Goal: Information Seeking & Learning: Ask a question

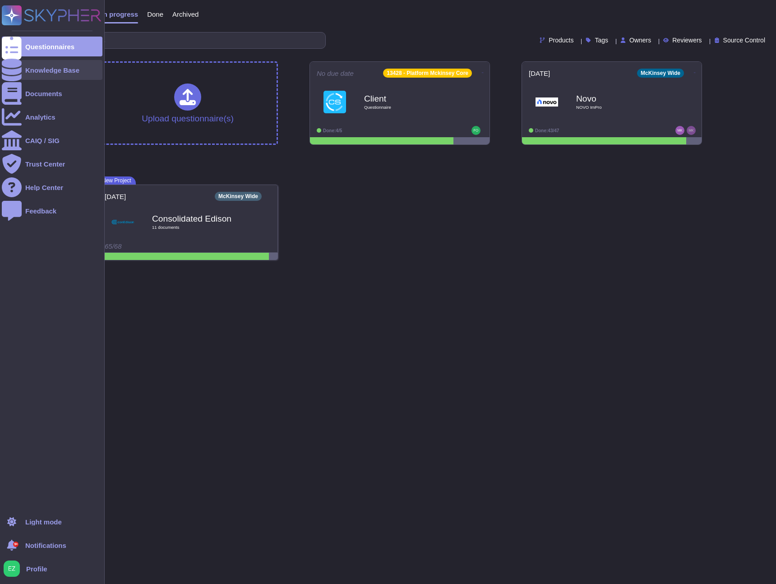
click at [24, 73] on div "Knowledge Base" at bounding box center [52, 70] width 101 height 20
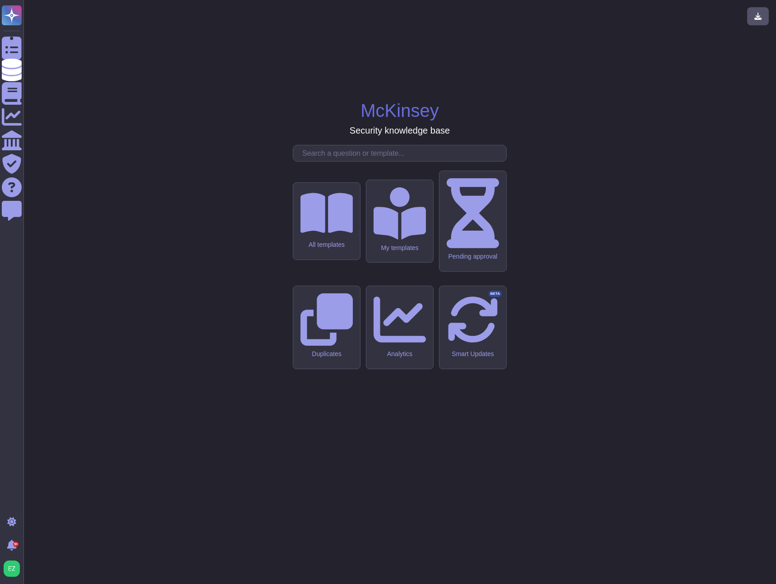
click at [342, 161] on input "text" at bounding box center [402, 153] width 209 height 16
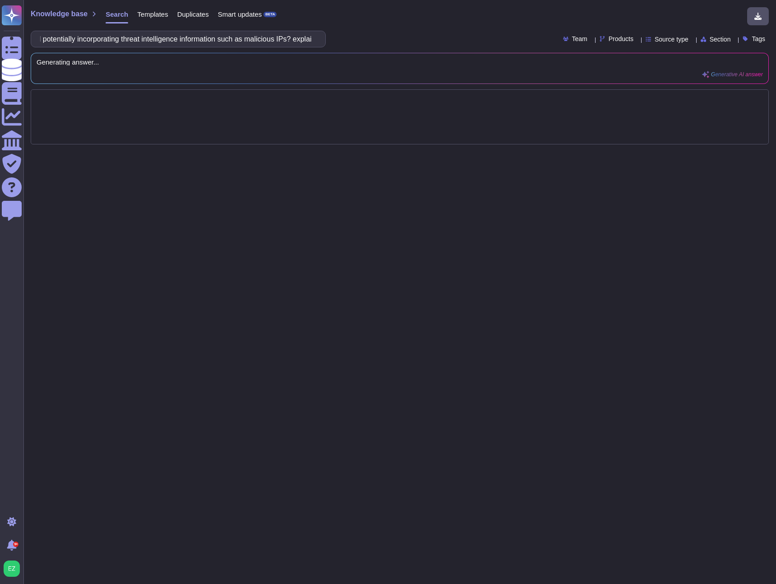
scroll to position [0, 721]
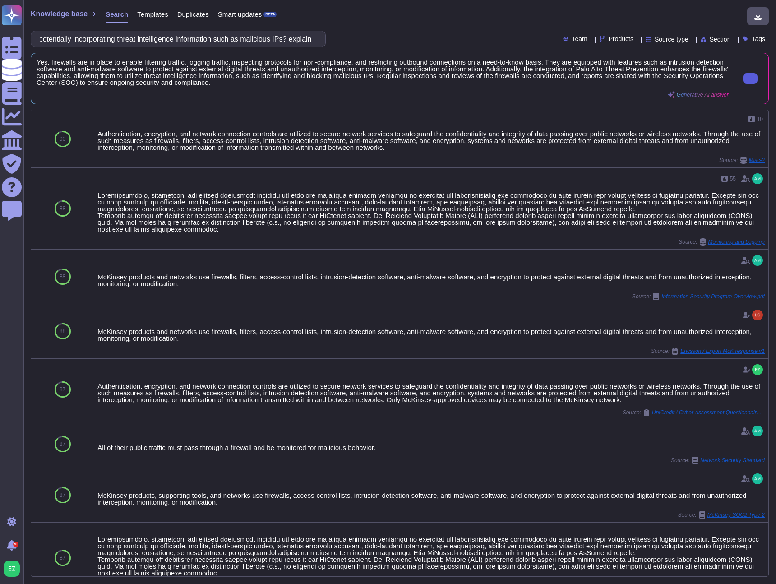
click at [746, 83] on button at bounding box center [750, 78] width 14 height 11
click at [237, 41] on input "Are firewalls in place to enable filtering traffic, logging traffic, inspecting…" at bounding box center [176, 39] width 281 height 16
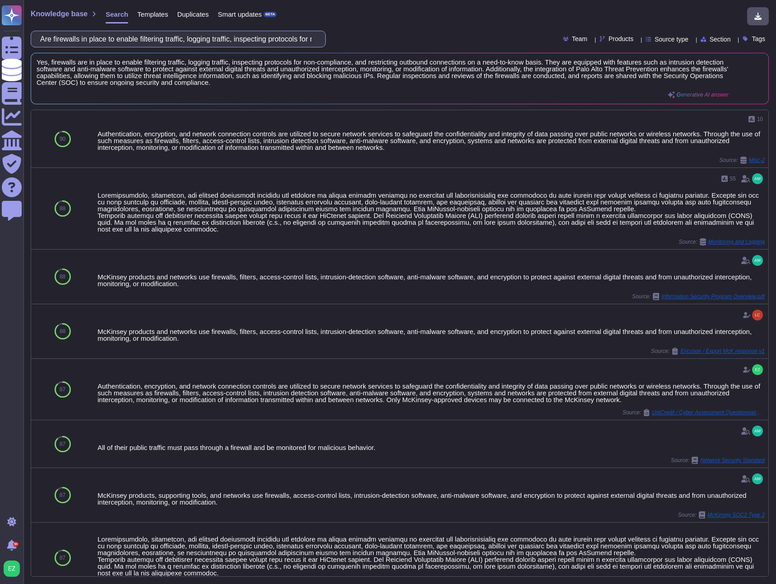
click at [237, 41] on input "Are firewalls in place to enable filtering traffic, logging traffic, inspecting…" at bounding box center [176, 39] width 281 height 16
paste input "What is the industry standard key that is being used for encryption?"
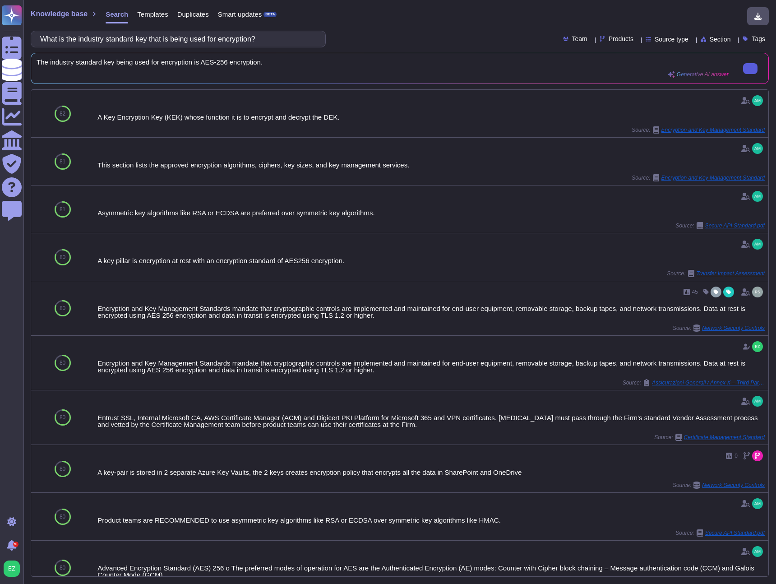
click at [753, 73] on button at bounding box center [750, 68] width 14 height 11
click at [218, 36] on input "What is the industry standard key that is being used for encryption?" at bounding box center [176, 39] width 281 height 16
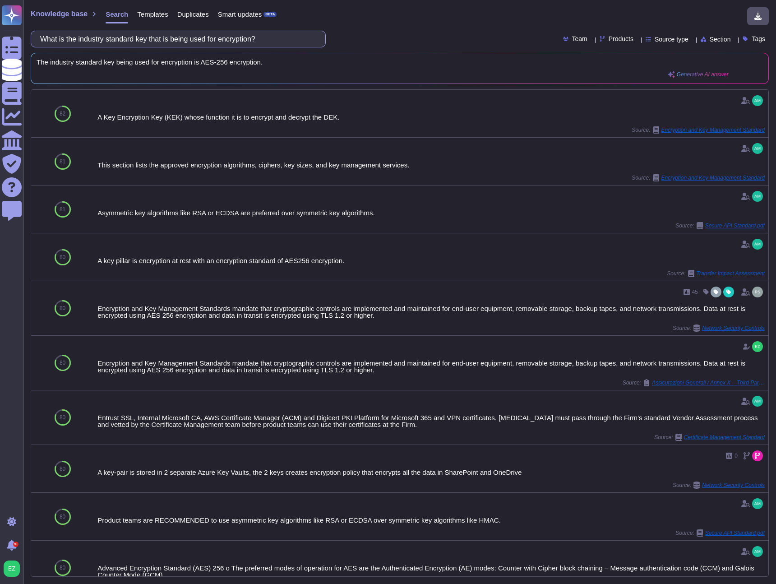
paste input "kind of distributed denial-of-service (DDoS) protection capability is available…"
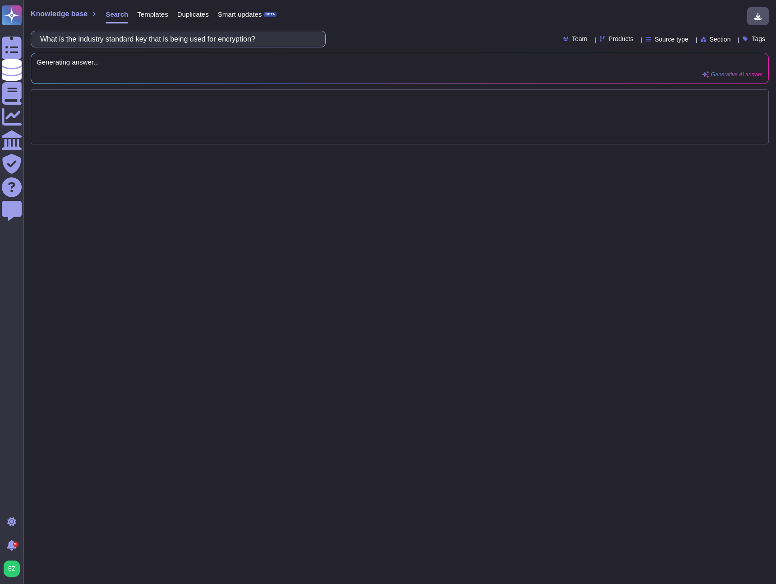
scroll to position [0, 142]
click at [364, 33] on div "What kind of distributed denial-of-service (DDoS) protection capability is avai…" at bounding box center [400, 39] width 738 height 17
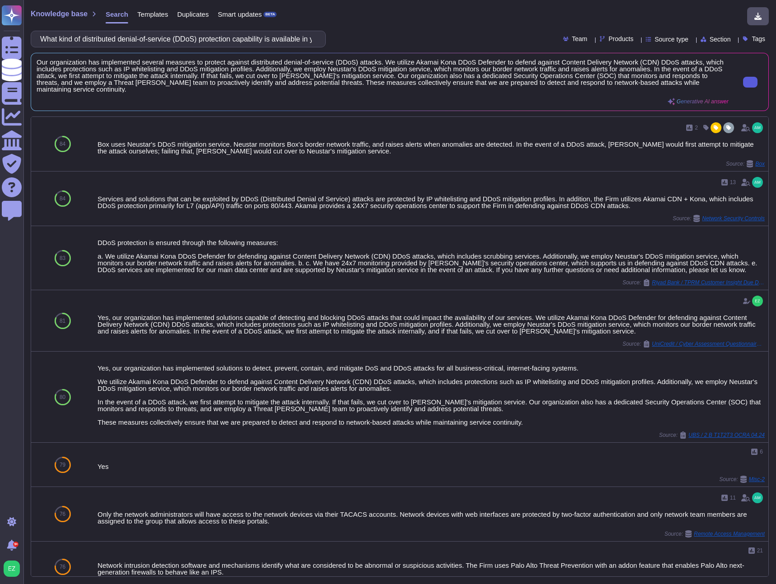
click at [756, 85] on button at bounding box center [750, 82] width 14 height 11
click at [241, 43] on input "What kind of distributed denial-of-service (DDoS) protection capability is avai…" at bounding box center [176, 39] width 281 height 16
click at [242, 43] on input "What kind of distributed denial-of-service (DDoS) protection capability is avai…" at bounding box center [176, 39] width 281 height 16
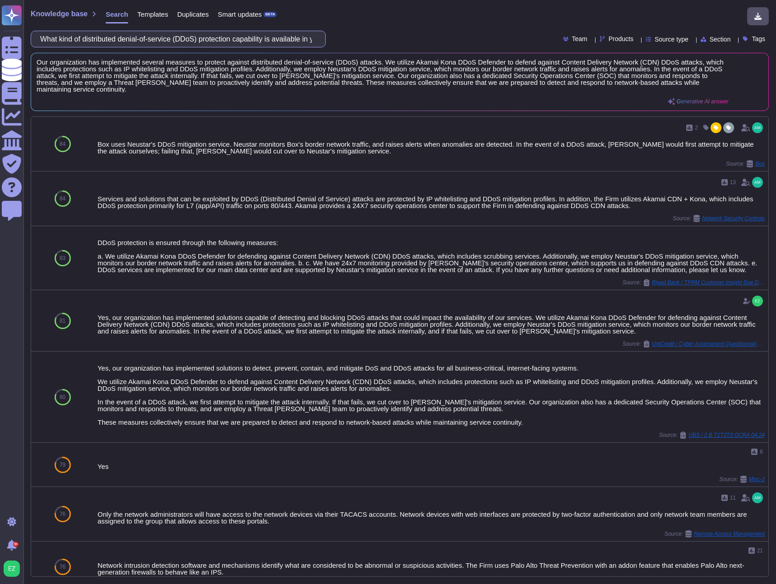
paste input "is the document retention period for Stryker data"
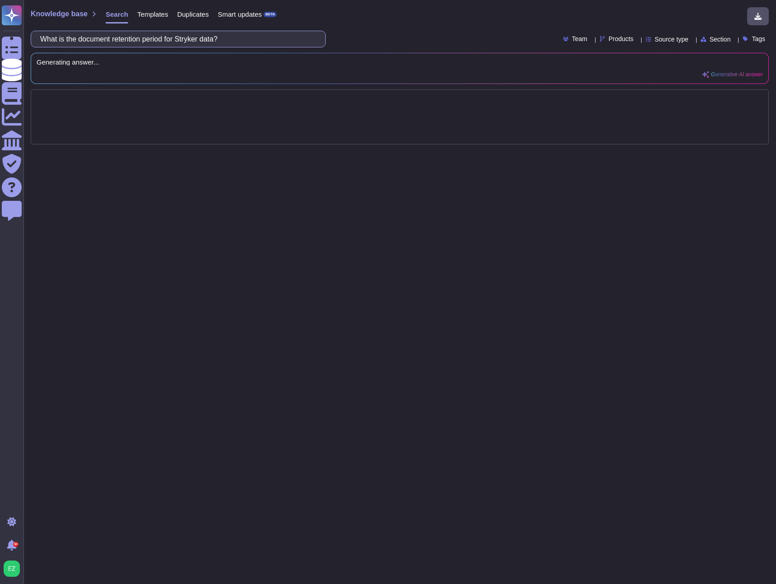
click at [218, 39] on input "What is the document retention period for Stryker data?" at bounding box center [176, 39] width 281 height 16
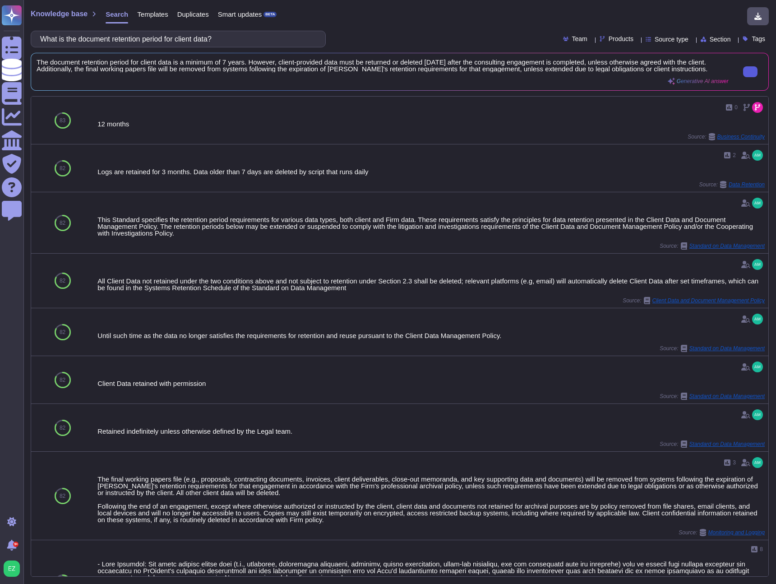
click at [236, 36] on input "What is the document retention period for client data?" at bounding box center [176, 39] width 281 height 16
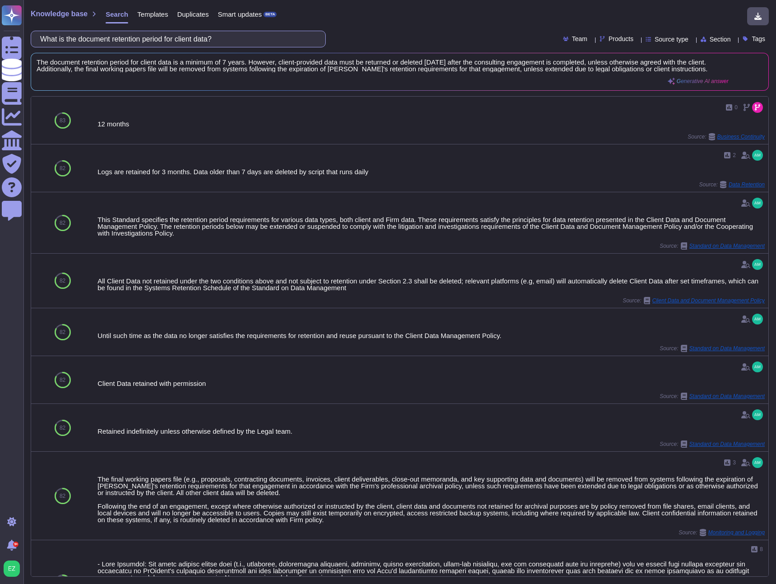
paste input "Explain what technical controls are in place to prevent the use of USB-based de…"
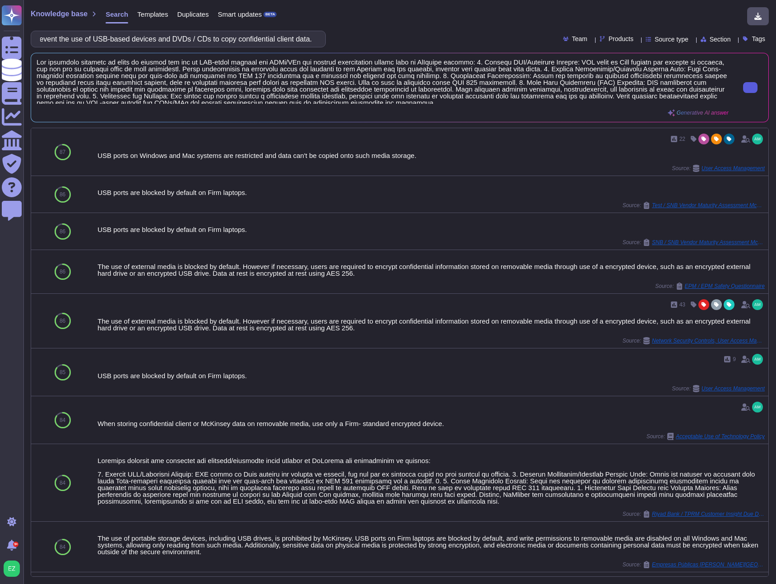
type input "Explain what technical controls are in place to prevent the use of USB-based de…"
click at [751, 89] on button at bounding box center [750, 87] width 14 height 11
